Goal: Task Accomplishment & Management: Complete application form

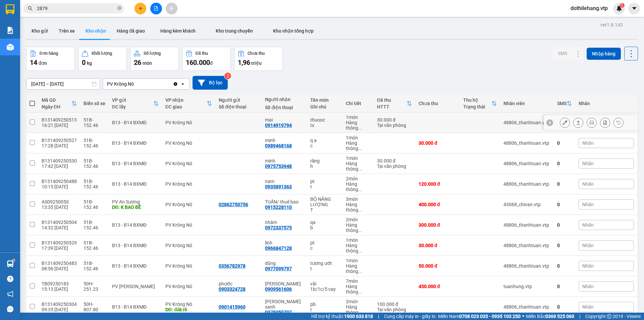
drag, startPoint x: 426, startPoint y: 117, endPoint x: 474, endPoint y: 121, distance: 48.5
click at [427, 116] on td at bounding box center [437, 122] width 45 height 20
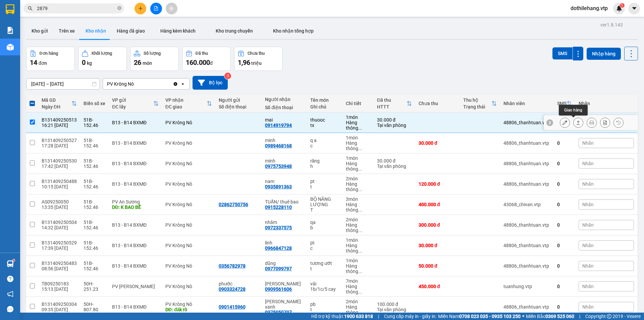
click at [576, 122] on icon at bounding box center [578, 122] width 5 height 5
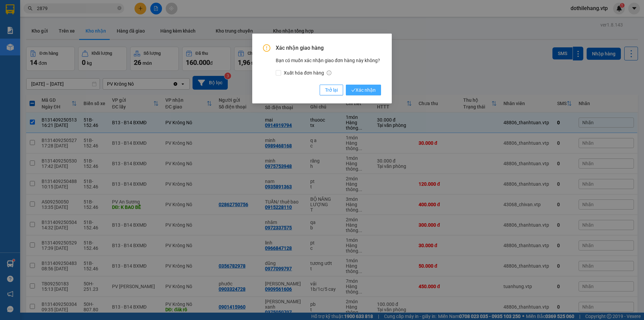
click at [360, 92] on span "Xác nhận" at bounding box center [363, 89] width 24 height 7
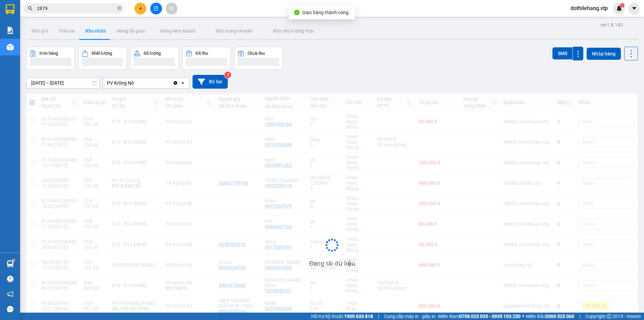
checkbox input "false"
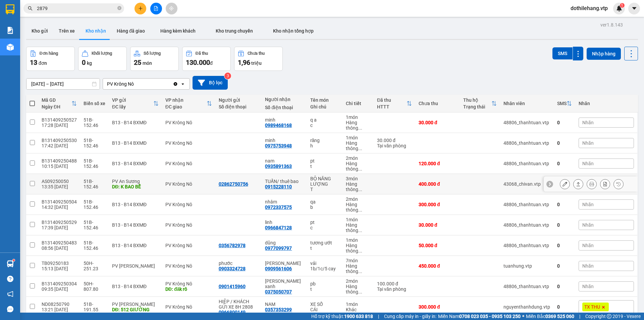
click at [252, 182] on div "02862750756" at bounding box center [239, 183] width 40 height 5
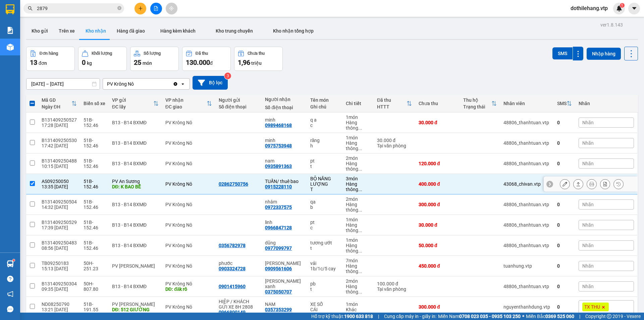
click at [212, 182] on td "PV Krông Nô" at bounding box center [188, 184] width 53 height 20
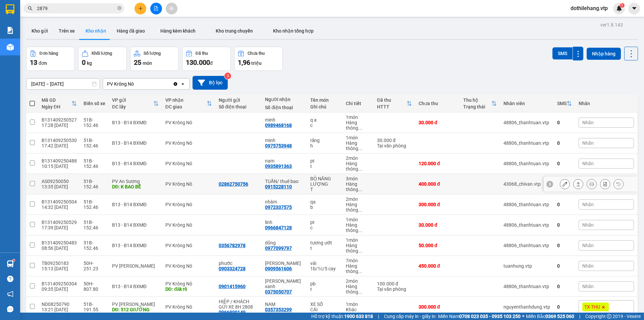
click at [473, 184] on td at bounding box center [480, 184] width 40 height 20
checkbox input "true"
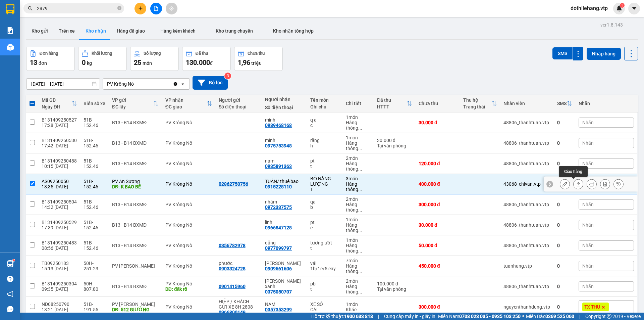
click at [563, 183] on icon at bounding box center [565, 184] width 5 height 5
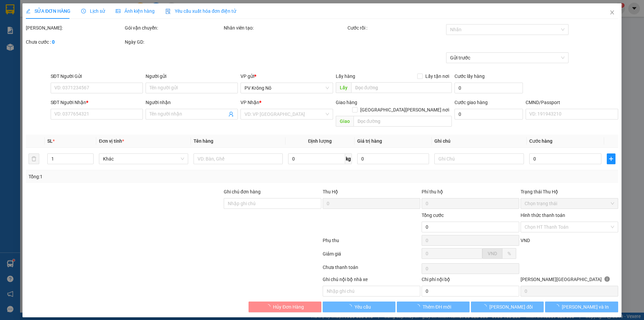
type input "20.000"
type input "02862750756"
type input "K BAO BỂ"
type input "0915228110"
type input "TUẤN/ thuê bao"
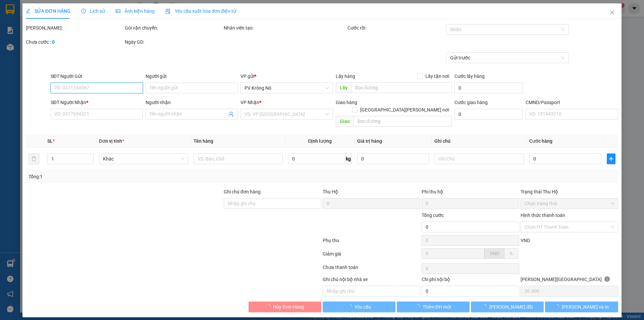
type input "400.000"
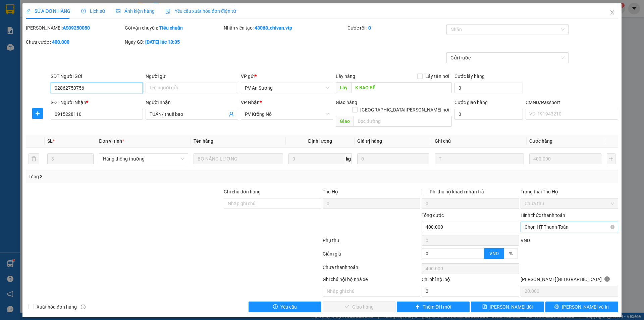
click at [567, 222] on span "Chọn HT Thanh Toán" at bounding box center [570, 227] width 90 height 10
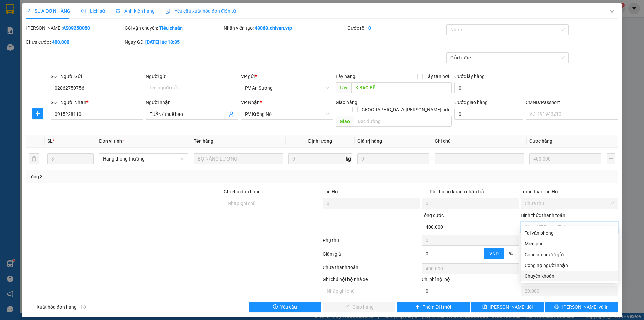
click at [566, 277] on div "Chuyển khoản" at bounding box center [570, 275] width 90 height 7
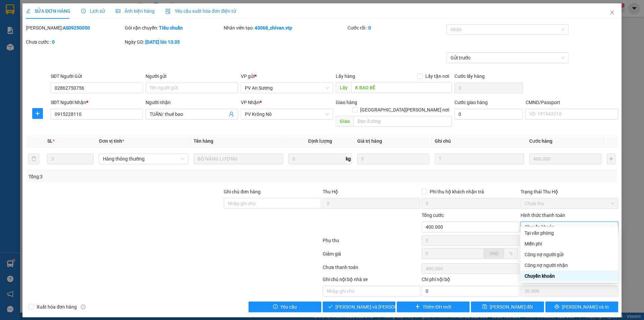
type input "0"
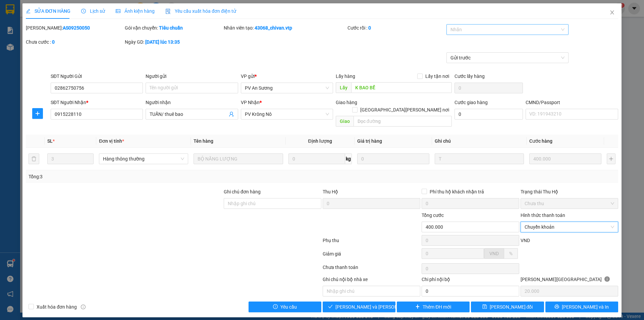
click at [462, 27] on div at bounding box center [504, 30] width 112 height 8
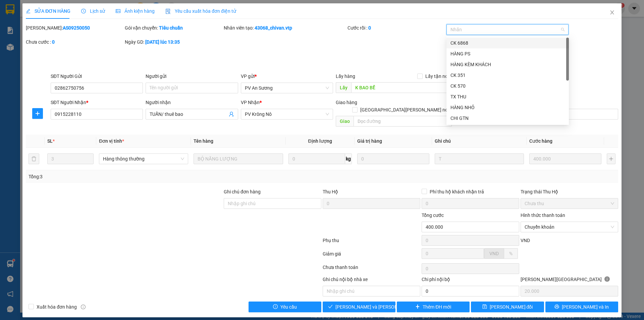
type input "6"
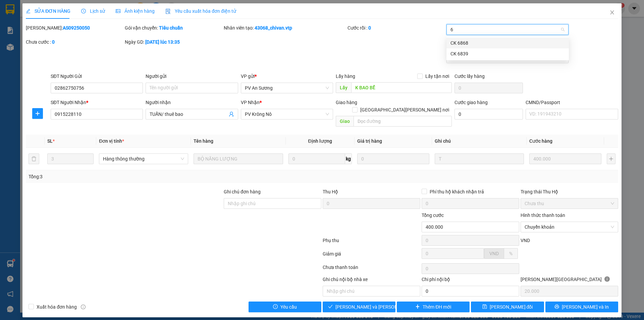
click at [462, 40] on div "CK 6868" at bounding box center [508, 42] width 114 height 7
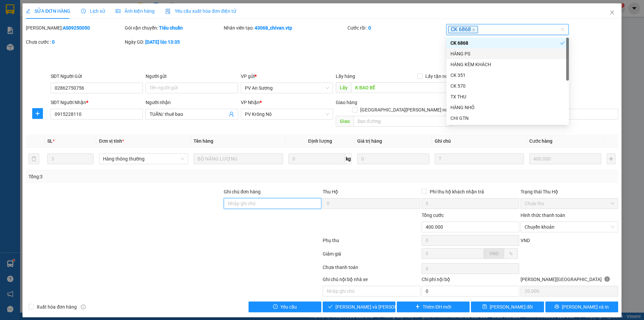
click at [258, 199] on input "Ghi chú đơn hàng" at bounding box center [273, 203] width 98 height 11
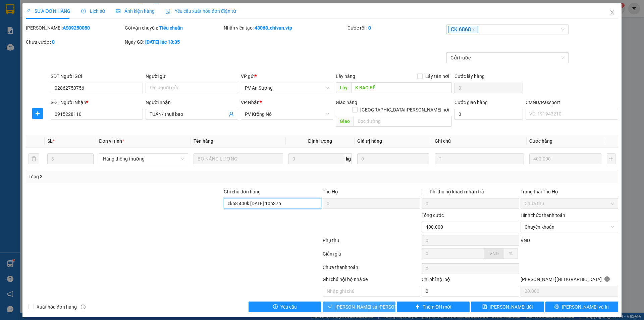
type input "ck68 400k [DATE] 10h37p"
click at [355, 303] on span "[PERSON_NAME] và [PERSON_NAME] hàng" at bounding box center [381, 306] width 91 height 7
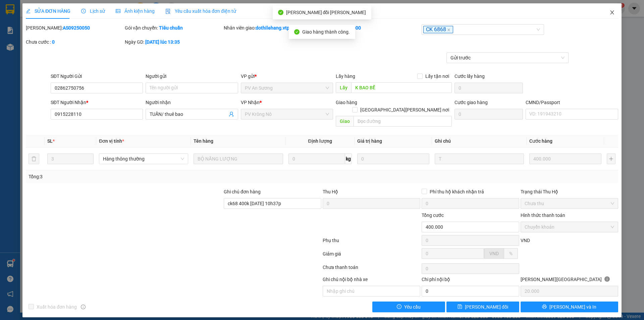
click at [613, 13] on icon "close" at bounding box center [612, 12] width 5 height 5
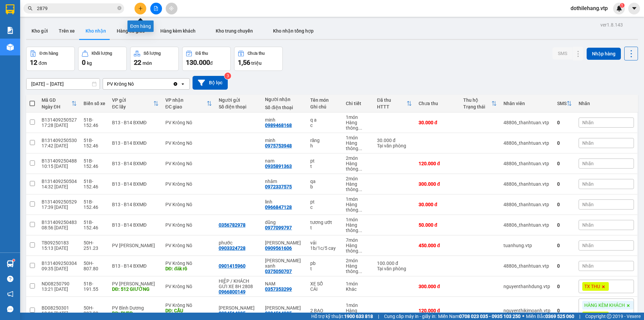
click at [139, 6] on icon "plus" at bounding box center [140, 8] width 5 height 5
